Goal: Information Seeking & Learning: Learn about a topic

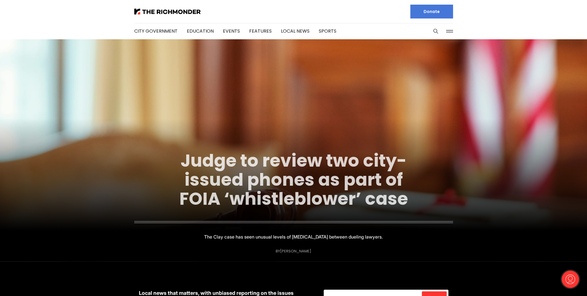
click at [274, 176] on link "Judge to review two city-issued phones as part of FOIA ‘whistleblower’ case" at bounding box center [293, 179] width 229 height 62
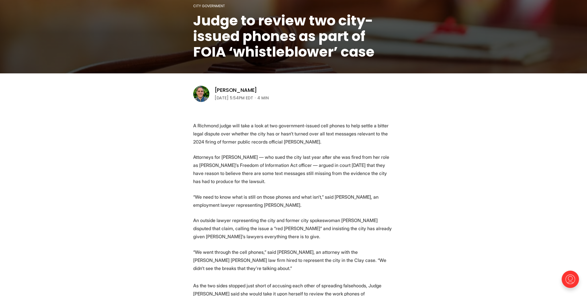
scroll to position [231, 0]
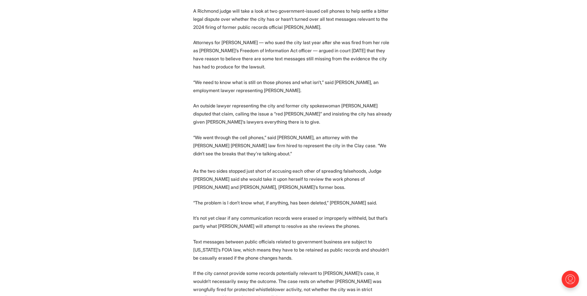
click at [226, 93] on p "“We need to know what is still on those phones and what isn’t,” said [PERSON_NA…" at bounding box center [293, 86] width 201 height 16
drag, startPoint x: 219, startPoint y: 101, endPoint x: 160, endPoint y: 120, distance: 61.9
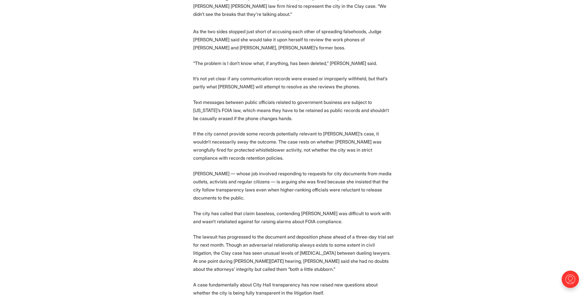
scroll to position [375, 0]
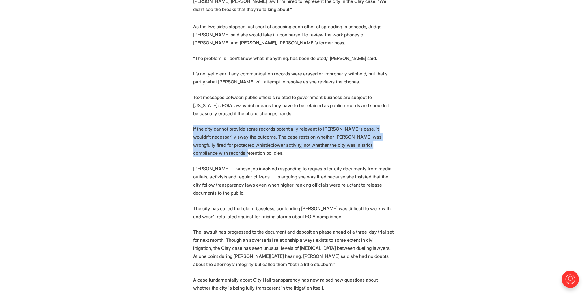
drag, startPoint x: 191, startPoint y: 129, endPoint x: 412, endPoint y: 147, distance: 221.2
click at [412, 147] on section "A Richmond judge will take a look at two government-issued cell phones to help …" at bounding box center [293, 264] width 587 height 819
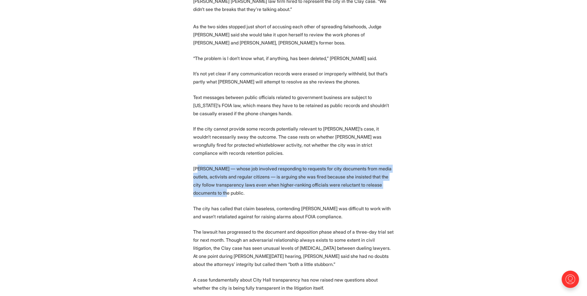
drag, startPoint x: 198, startPoint y: 159, endPoint x: 216, endPoint y: 183, distance: 29.8
click at [216, 183] on p "[PERSON_NAME] — whose job involved responding to requests for city documents fr…" at bounding box center [293, 181] width 201 height 32
click at [216, 182] on p "[PERSON_NAME] — whose job involved responding to requests for city documents fr…" at bounding box center [293, 181] width 201 height 32
click at [201, 173] on p "[PERSON_NAME] — whose job involved responding to requests for city documents fr…" at bounding box center [293, 181] width 201 height 32
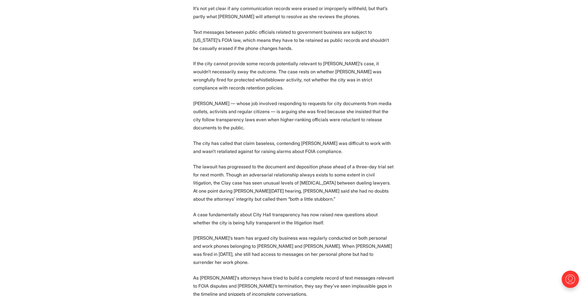
scroll to position [491, 0]
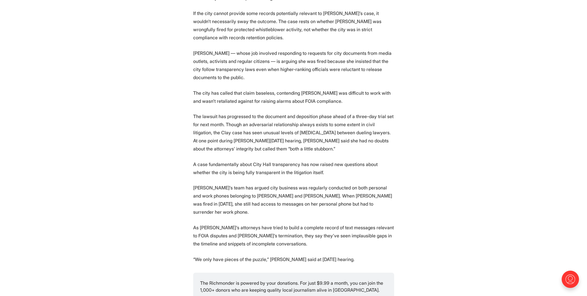
click at [252, 116] on p "The lawsuit has progressed to the document and deposition phase ahead of a thre…" at bounding box center [293, 132] width 201 height 40
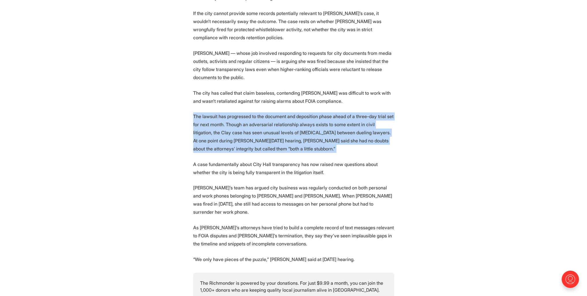
click at [252, 116] on p "The lawsuit has progressed to the document and deposition phase ahead of a thre…" at bounding box center [293, 132] width 201 height 40
click at [203, 130] on p "The lawsuit has progressed to the document and deposition phase ahead of a thre…" at bounding box center [293, 132] width 201 height 40
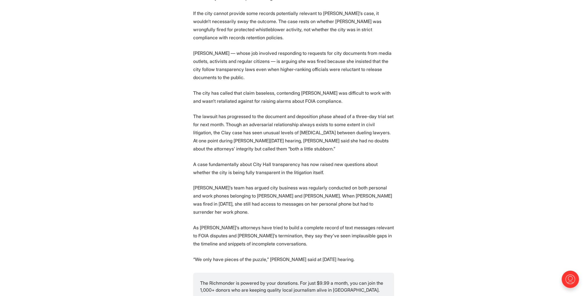
click at [155, 162] on section "A Richmond judge will take a look at two government-issued cell phones to help …" at bounding box center [293, 148] width 587 height 819
drag, startPoint x: 193, startPoint y: 117, endPoint x: 436, endPoint y: 83, distance: 244.7
click at [436, 83] on section "A Richmond judge will take a look at two government-issued cell phones to help …" at bounding box center [293, 148] width 587 height 819
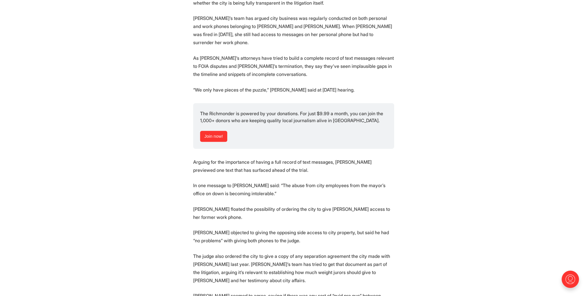
scroll to position [664, 0]
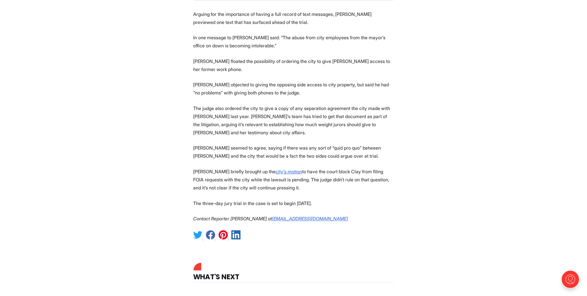
scroll to position [809, 0]
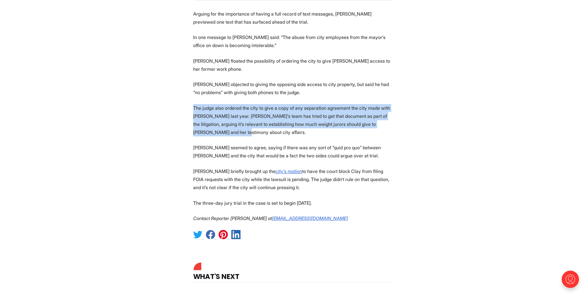
drag, startPoint x: 191, startPoint y: 85, endPoint x: 204, endPoint y: 113, distance: 30.9
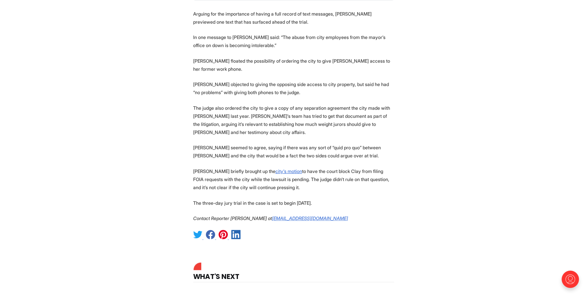
click at [206, 110] on p "The judge also ordered the city to give a copy of any separation agreement the …" at bounding box center [293, 120] width 201 height 32
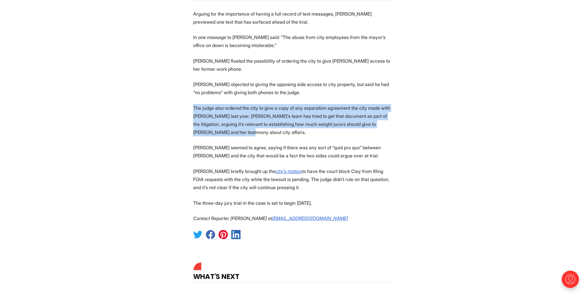
drag, startPoint x: 194, startPoint y: 85, endPoint x: 207, endPoint y: 112, distance: 30.6
click at [209, 109] on p "The judge also ordered the city to give a copy of any separation agreement the …" at bounding box center [293, 120] width 201 height 32
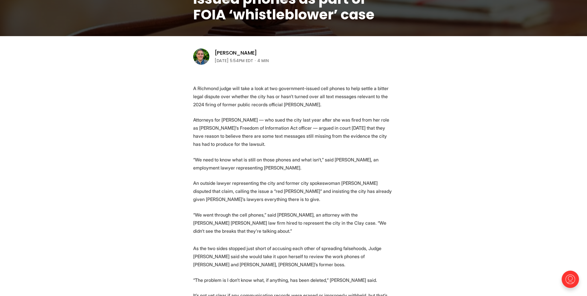
scroll to position [0, 0]
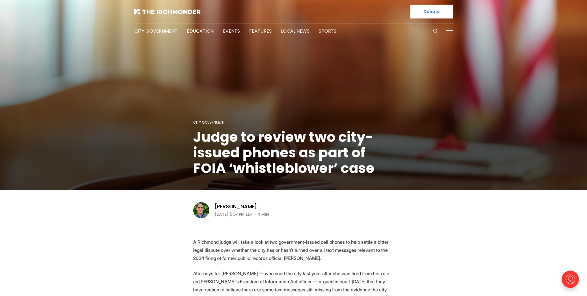
click at [171, 2] on div at bounding box center [211, 11] width 155 height 23
click at [172, 9] on img at bounding box center [167, 12] width 66 height 6
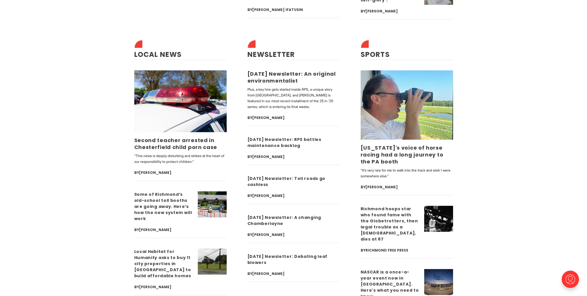
scroll to position [1820, 0]
